Goal: Information Seeking & Learning: Learn about a topic

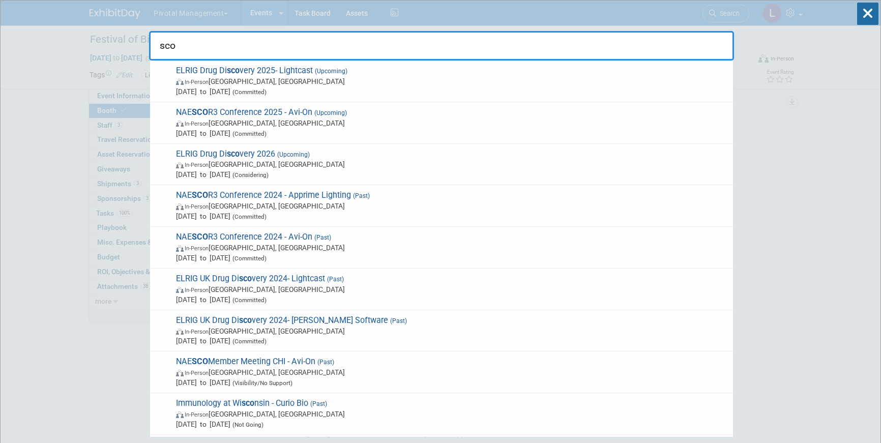
select select "Yes"
type input "s"
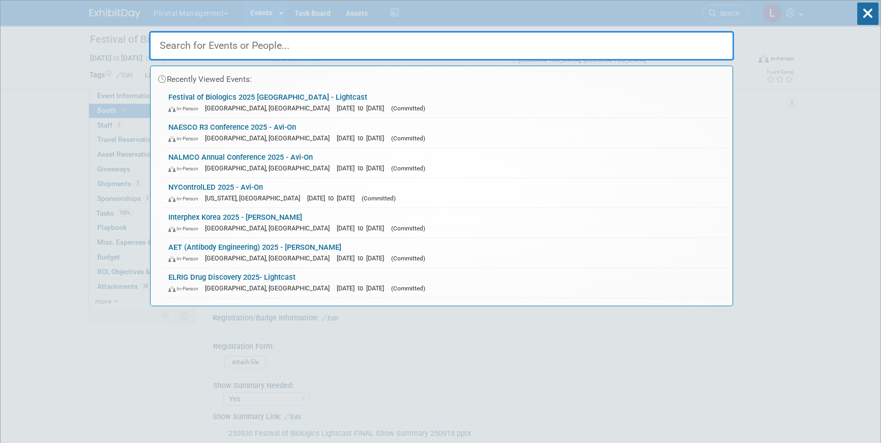
type input "f"
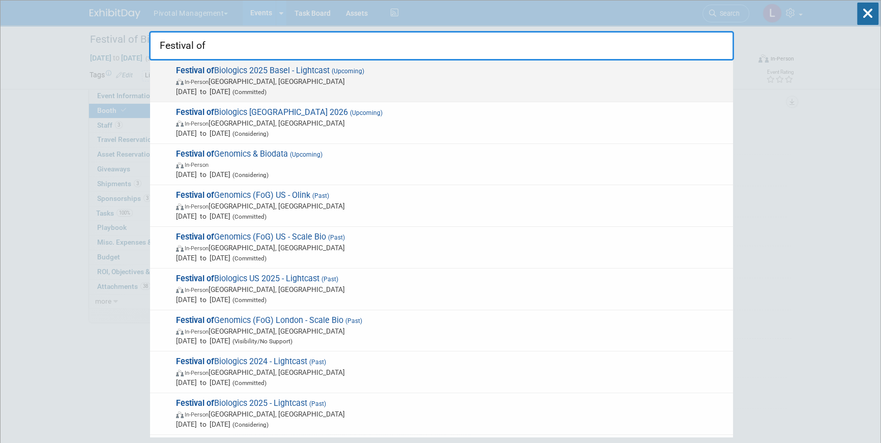
type input "Festival of"
click at [280, 77] on span "In-Person Basel, Switzerland" at bounding box center [452, 81] width 552 height 10
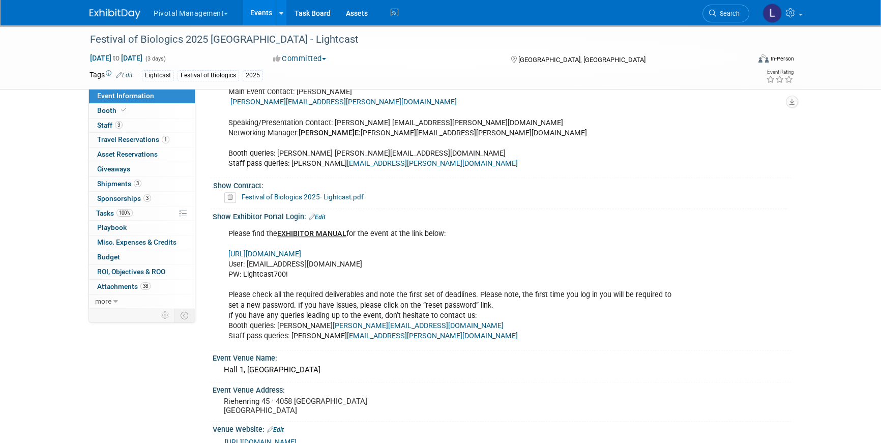
scroll to position [701, 0]
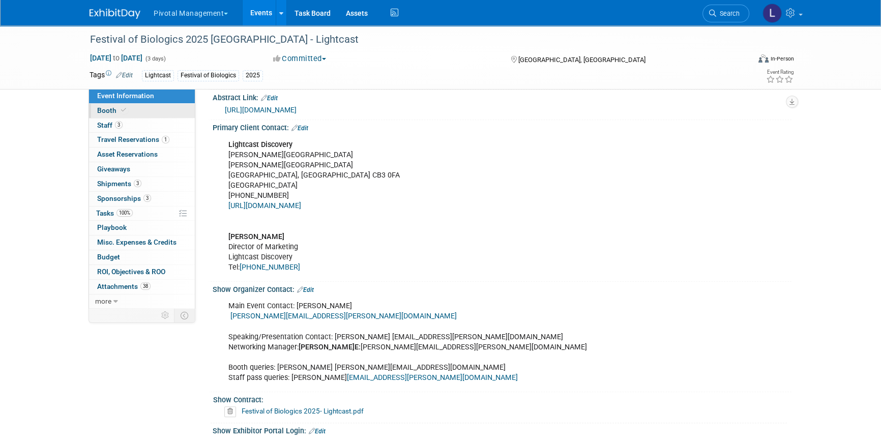
click at [106, 107] on span "Booth" at bounding box center [112, 110] width 31 height 8
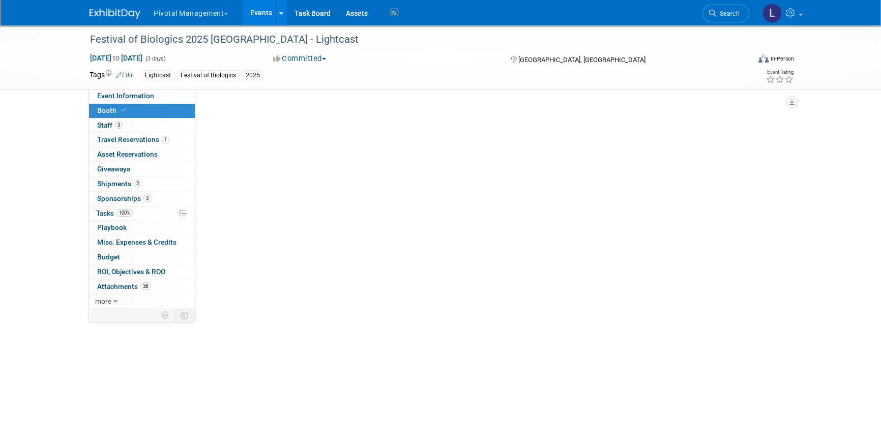
select select "Yes"
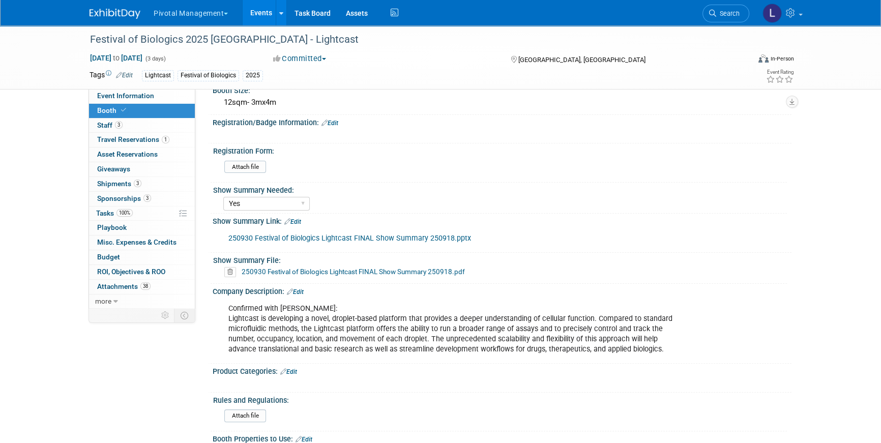
scroll to position [214, 0]
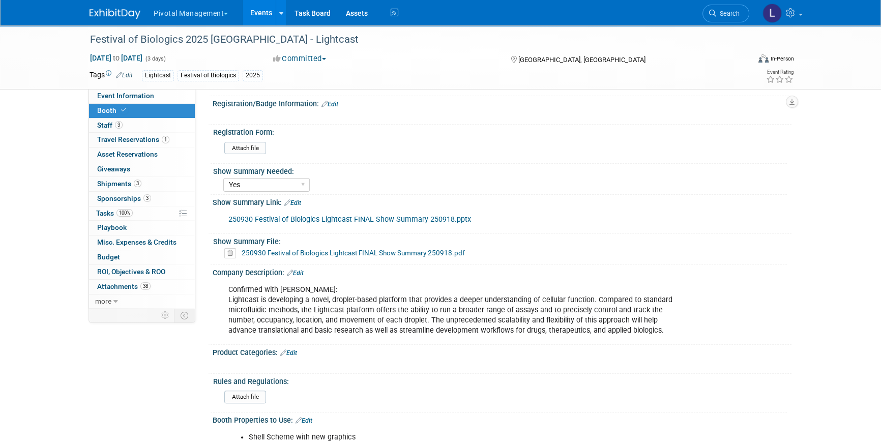
click at [310, 215] on link "250930 Festival of Biologics Lightcast FINAL Show Summary 250918.pptx" at bounding box center [349, 219] width 243 height 9
click at [277, 256] on div "250930 Festival of Biologics Lightcast FINAL Show Summary 250918.pdf" at bounding box center [504, 253] width 566 height 15
click at [434, 252] on link "250930 Festival of Biologics Lightcast FINAL Show Summary 250918.pdf" at bounding box center [353, 253] width 223 height 8
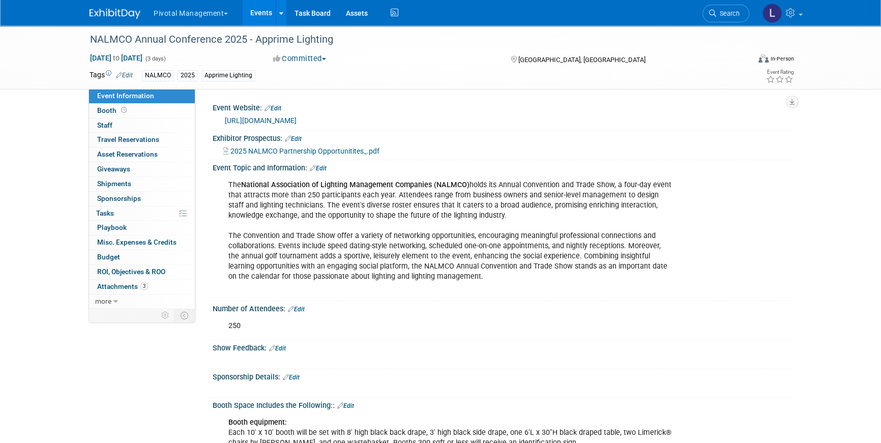
scroll to position [1477, 0]
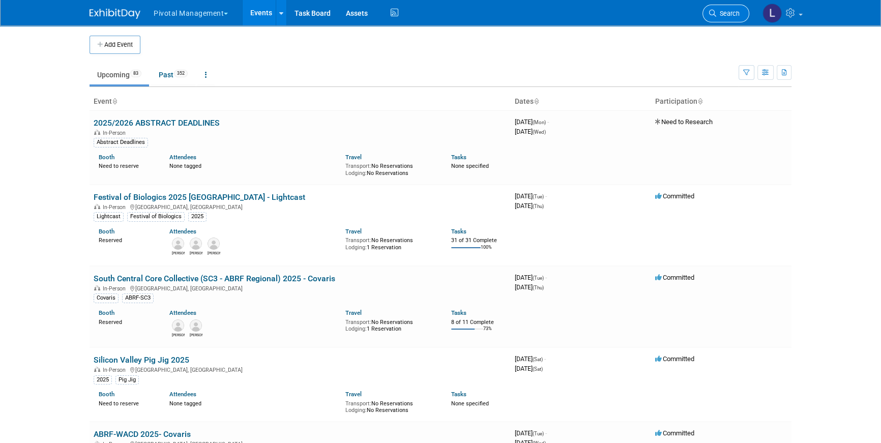
click at [729, 15] on span "Search" at bounding box center [727, 14] width 23 height 8
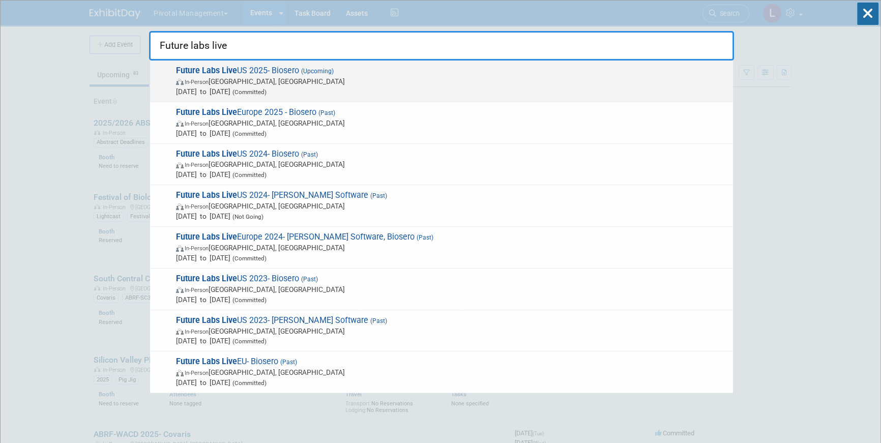
type input "Future labs live"
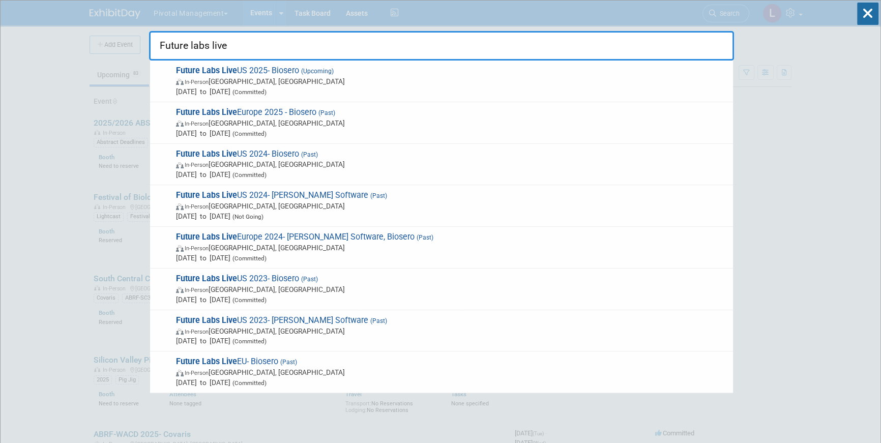
click at [252, 80] on span "In-Person Philadelphia, PA" at bounding box center [452, 81] width 552 height 10
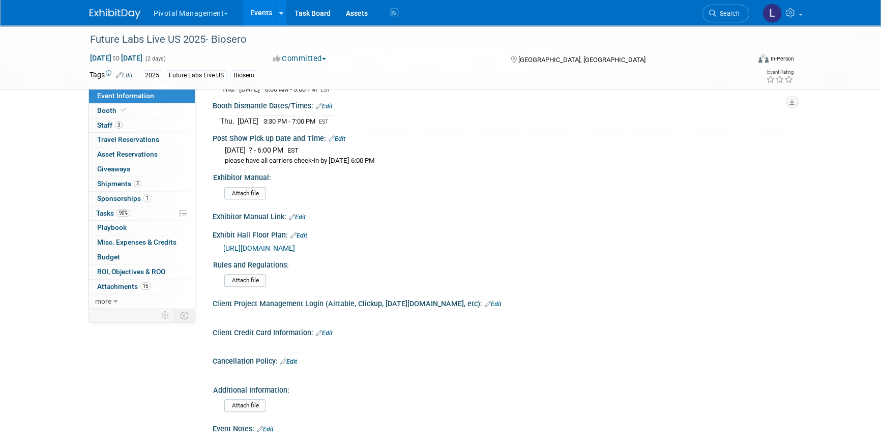
scroll to position [1240, 0]
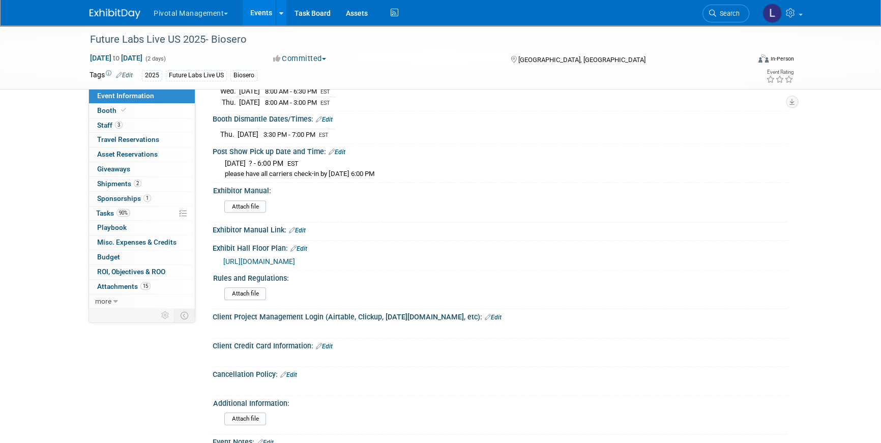
click at [328, 343] on link "Edit" at bounding box center [324, 346] width 17 height 7
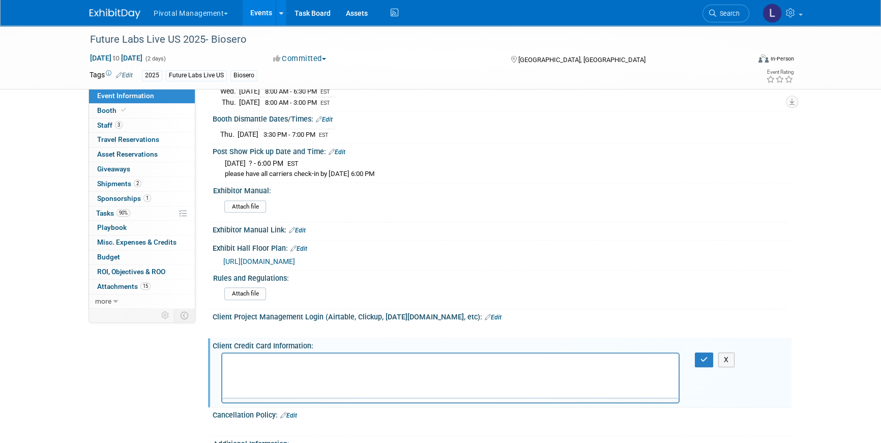
scroll to position [0, 0]
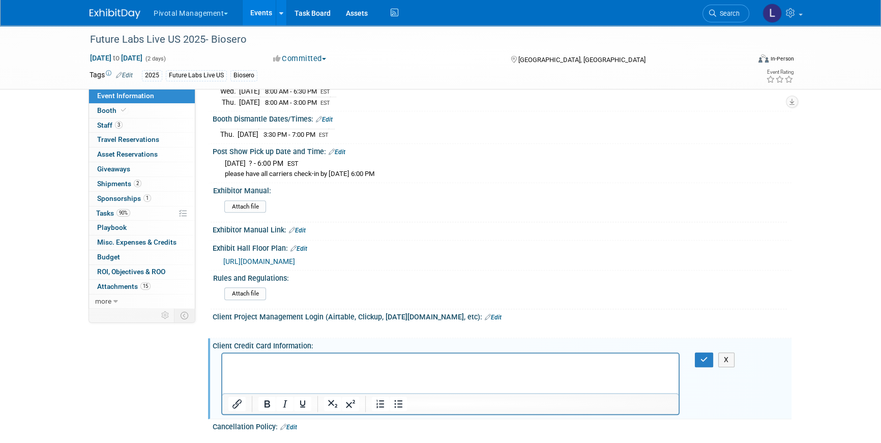
click at [263, 363] on p "Rich Text Area. Press ALT-0 for help." at bounding box center [450, 362] width 444 height 10
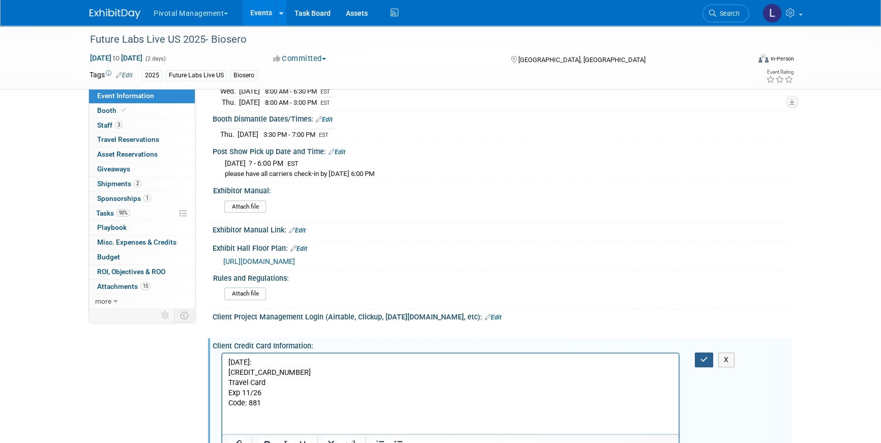
click at [703, 356] on icon "button" at bounding box center [704, 359] width 8 height 7
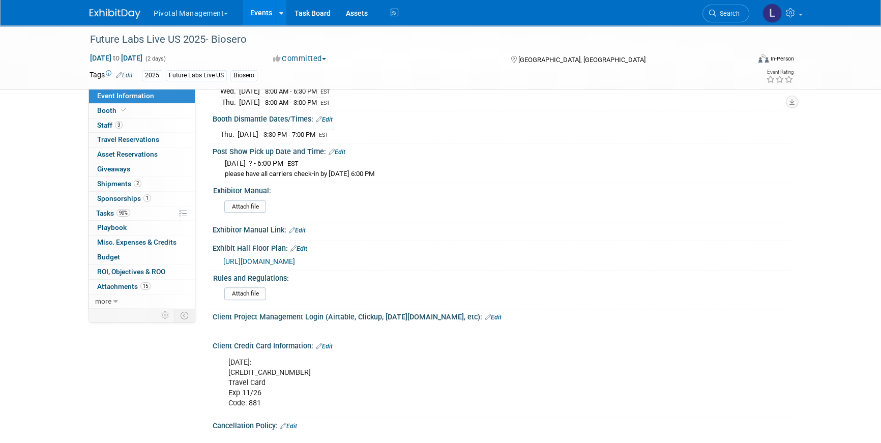
click at [278, 257] on span "https://floorplan.live/interactive/shows/3801/views/2/plan" at bounding box center [259, 261] width 72 height 8
